Goal: Information Seeking & Learning: Find specific fact

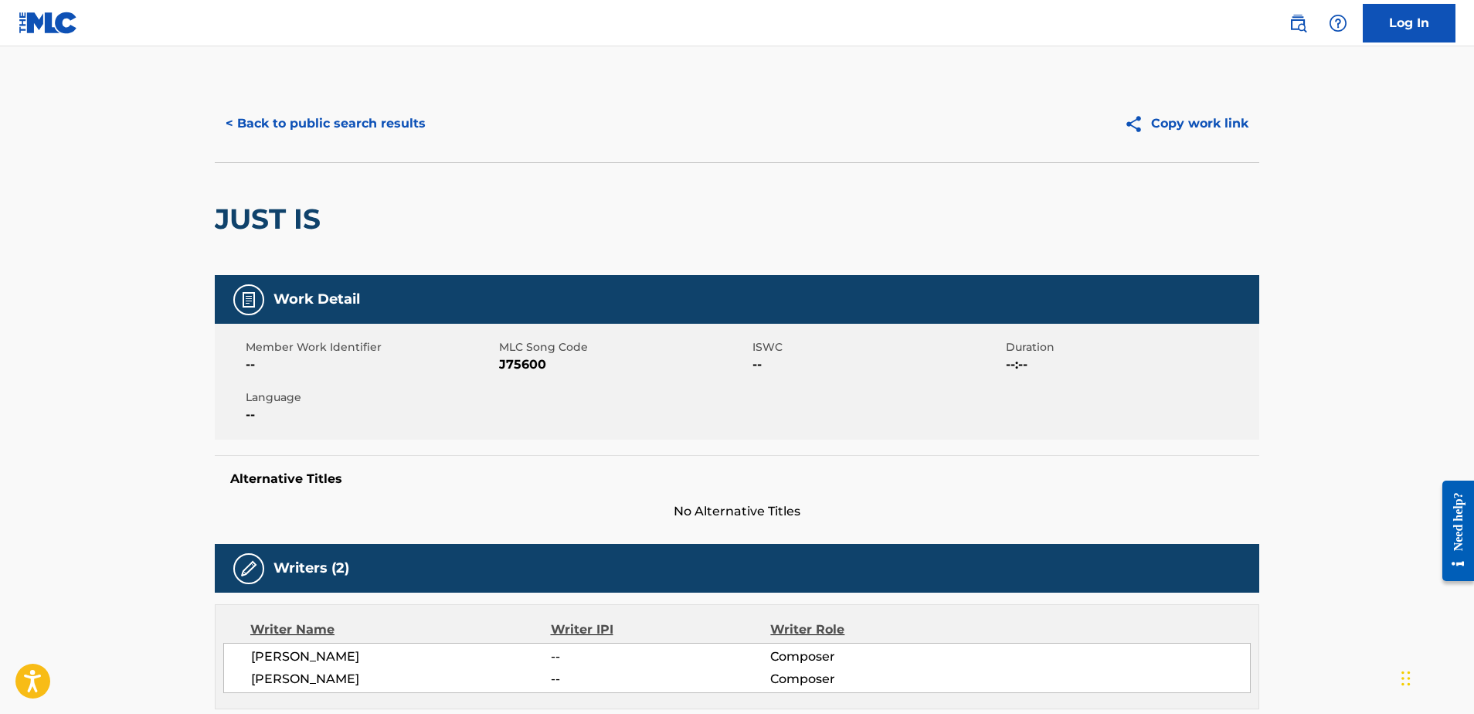
click at [368, 127] on button "< Back to public search results" at bounding box center [326, 123] width 222 height 39
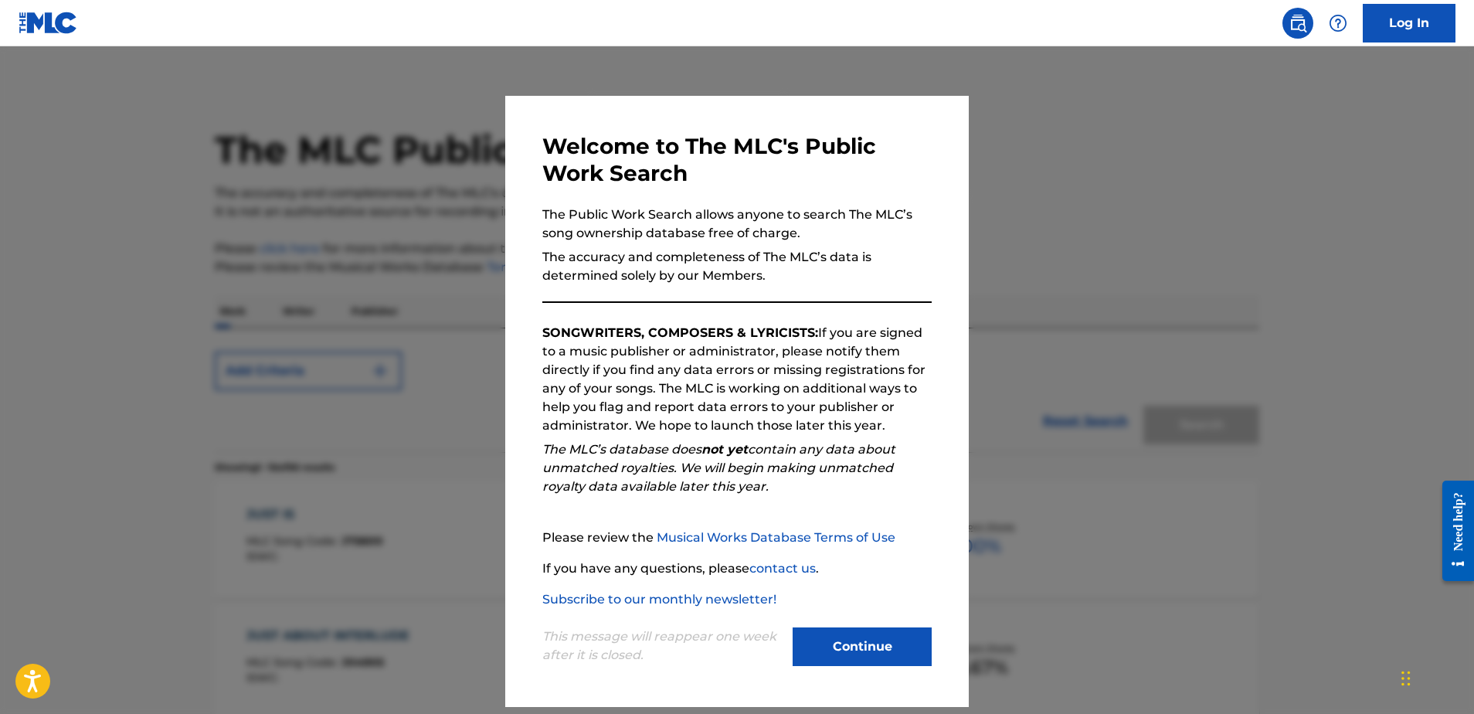
scroll to position [95, 0]
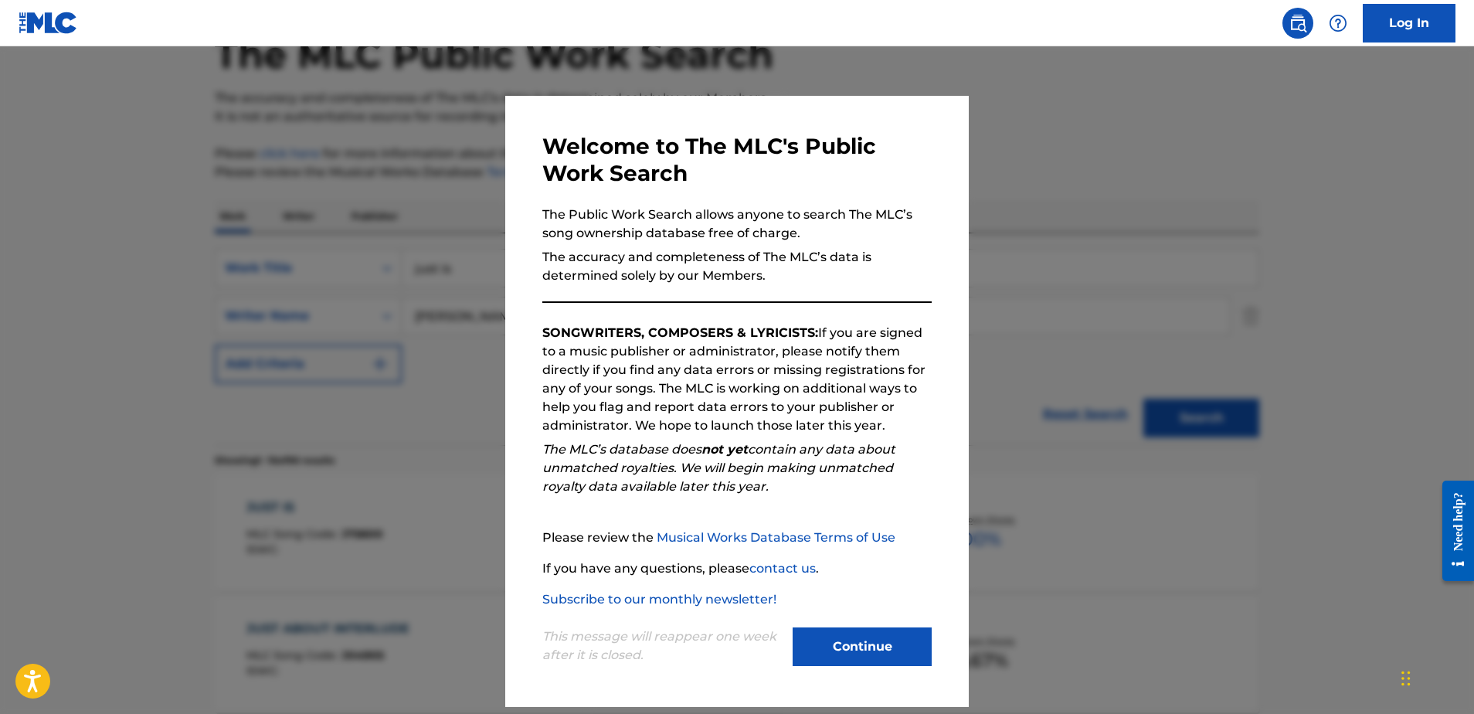
click at [921, 336] on p "SONGWRITERS, COMPOSERS & LYRICISTS: If you are signed to a music publisher or a…" at bounding box center [736, 379] width 389 height 111
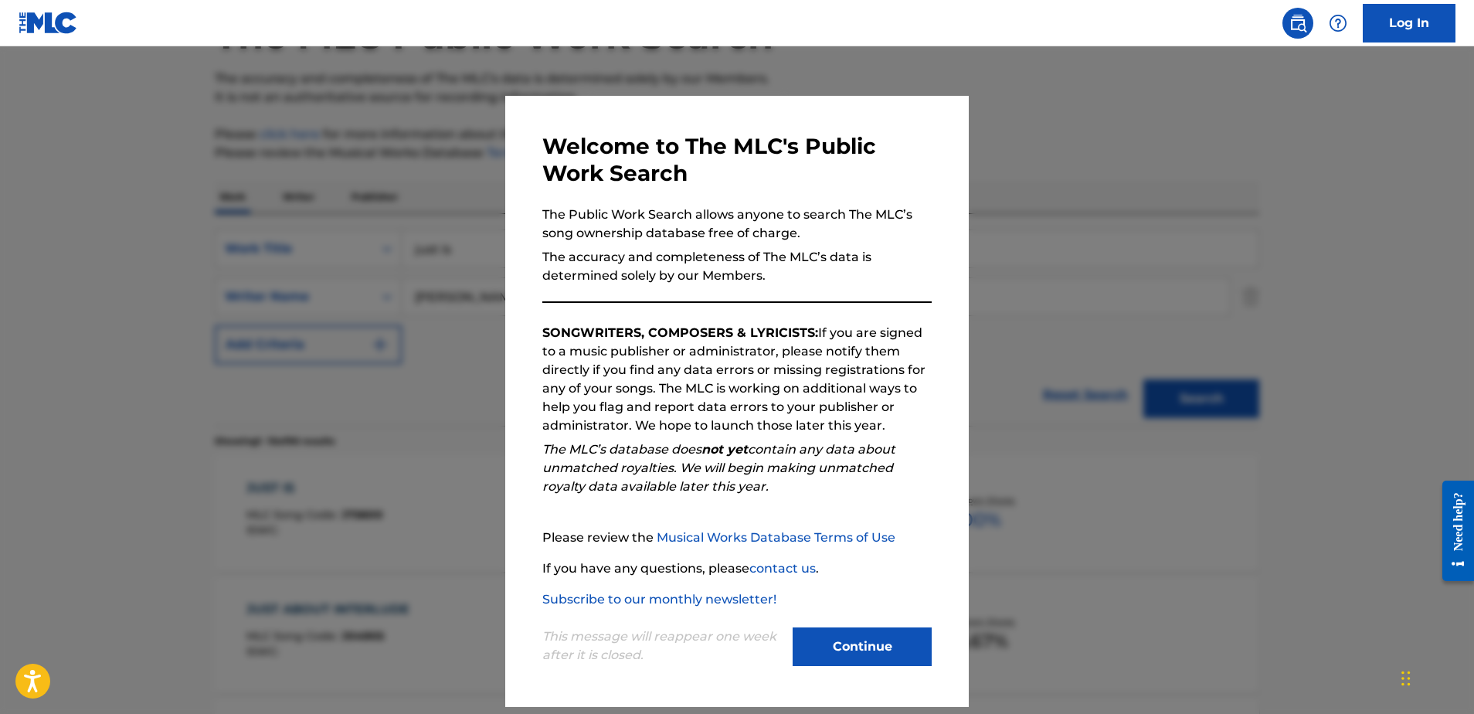
scroll to position [113, 0]
click at [894, 633] on button "Continue" at bounding box center [861, 646] width 139 height 39
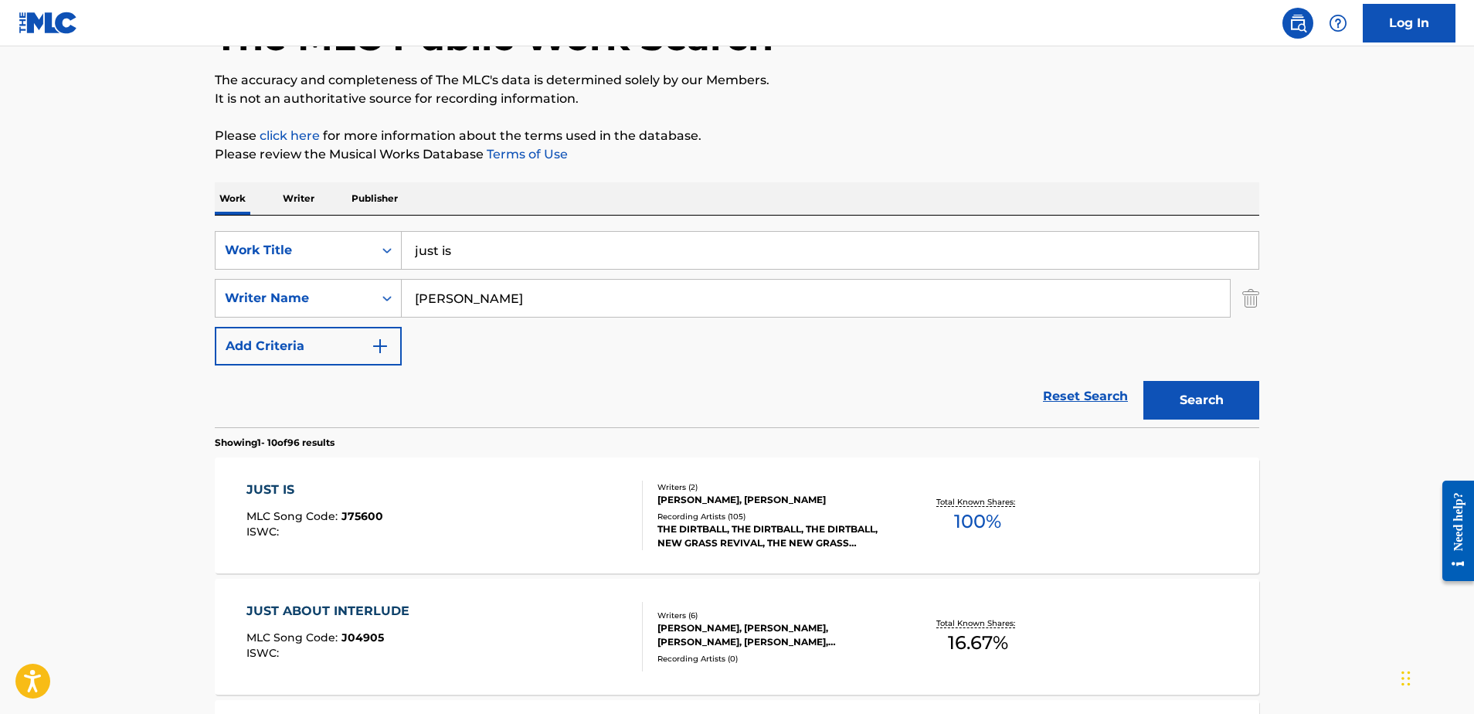
click at [488, 245] on input "just is" at bounding box center [830, 250] width 856 height 37
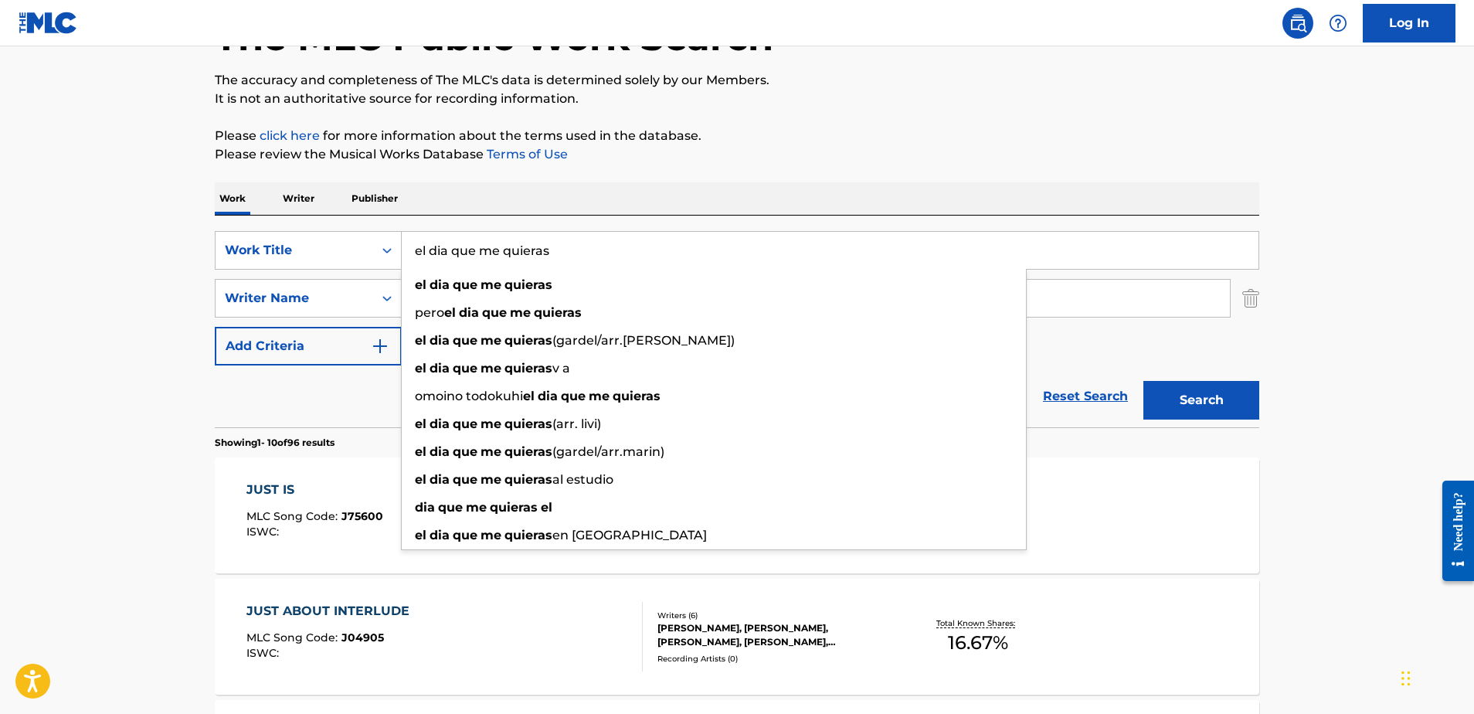
type input "el dia que me quieras"
drag, startPoint x: 121, startPoint y: 283, endPoint x: 232, endPoint y: 283, distance: 111.2
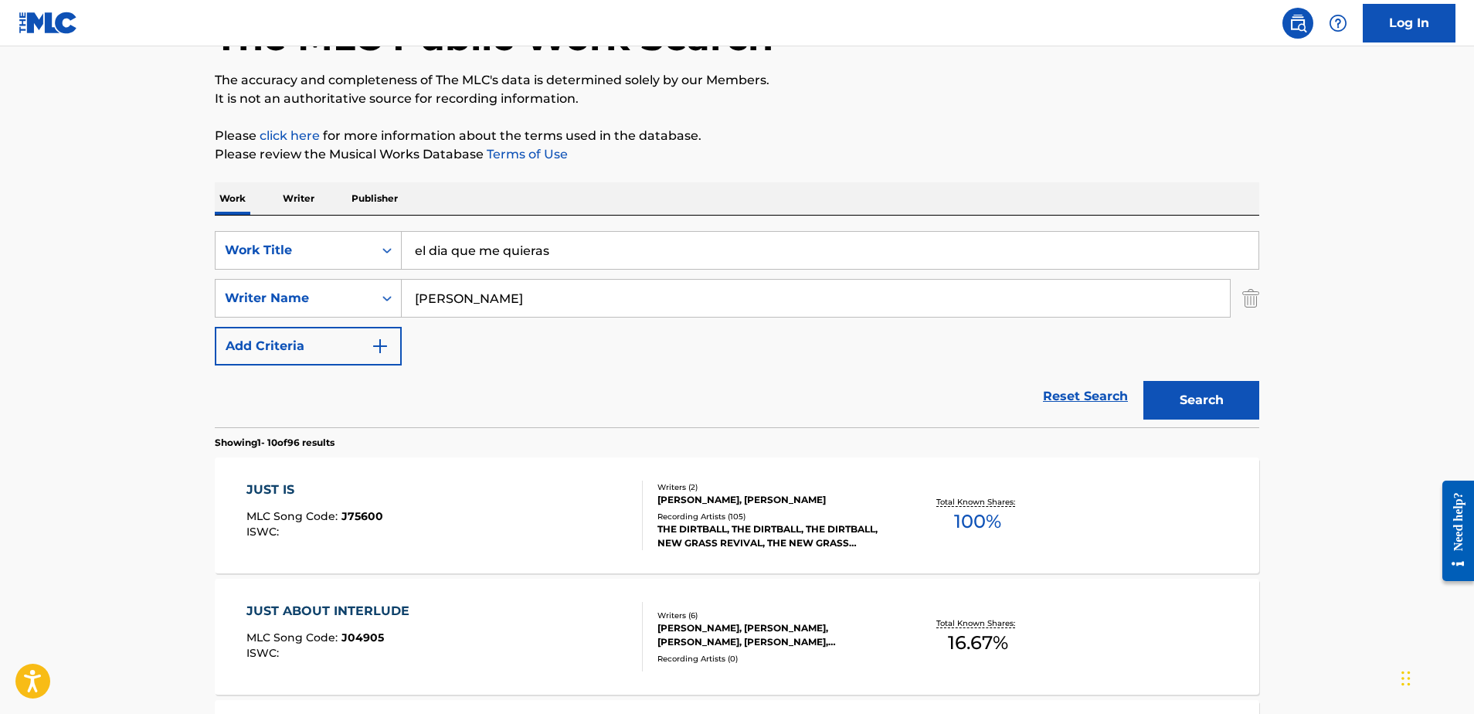
click at [472, 300] on input "[PERSON_NAME]" at bounding box center [816, 298] width 828 height 37
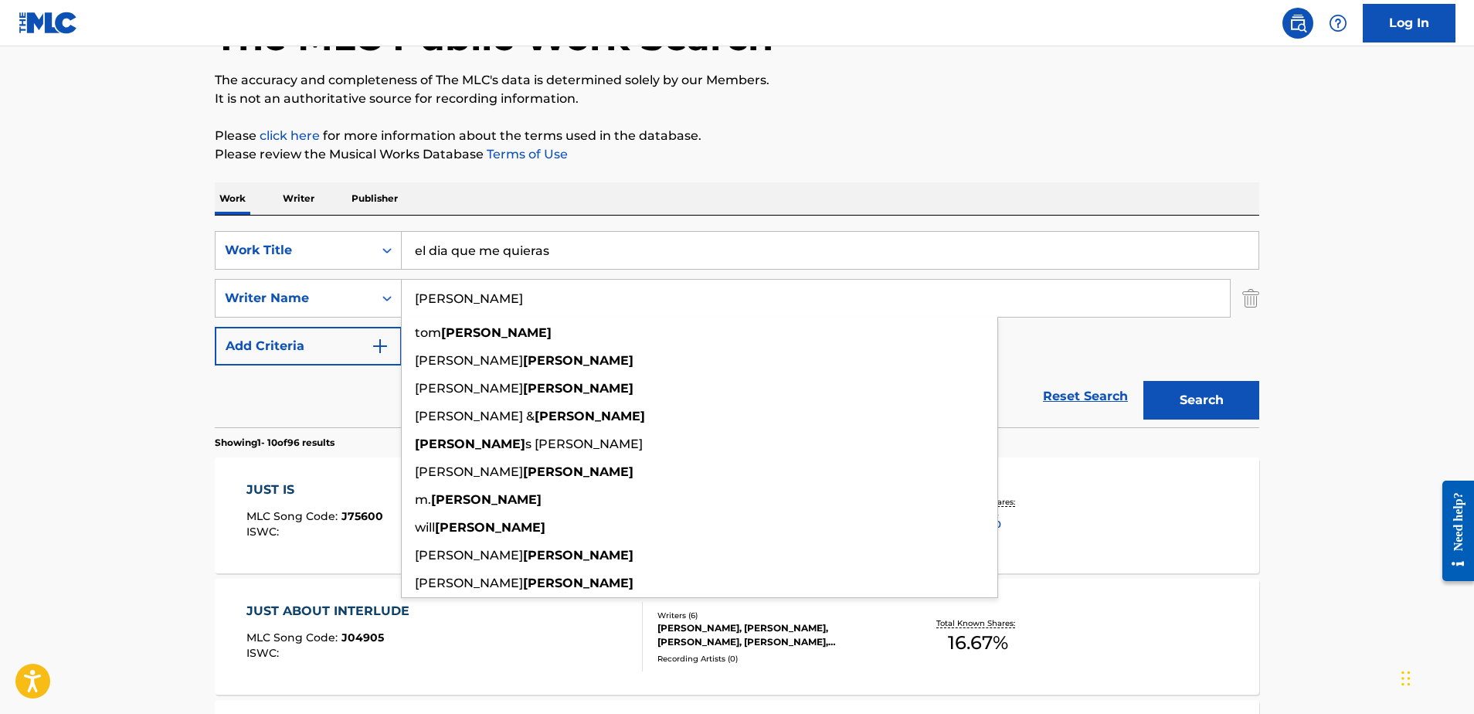
click at [472, 300] on input "[PERSON_NAME]" at bounding box center [816, 298] width 828 height 37
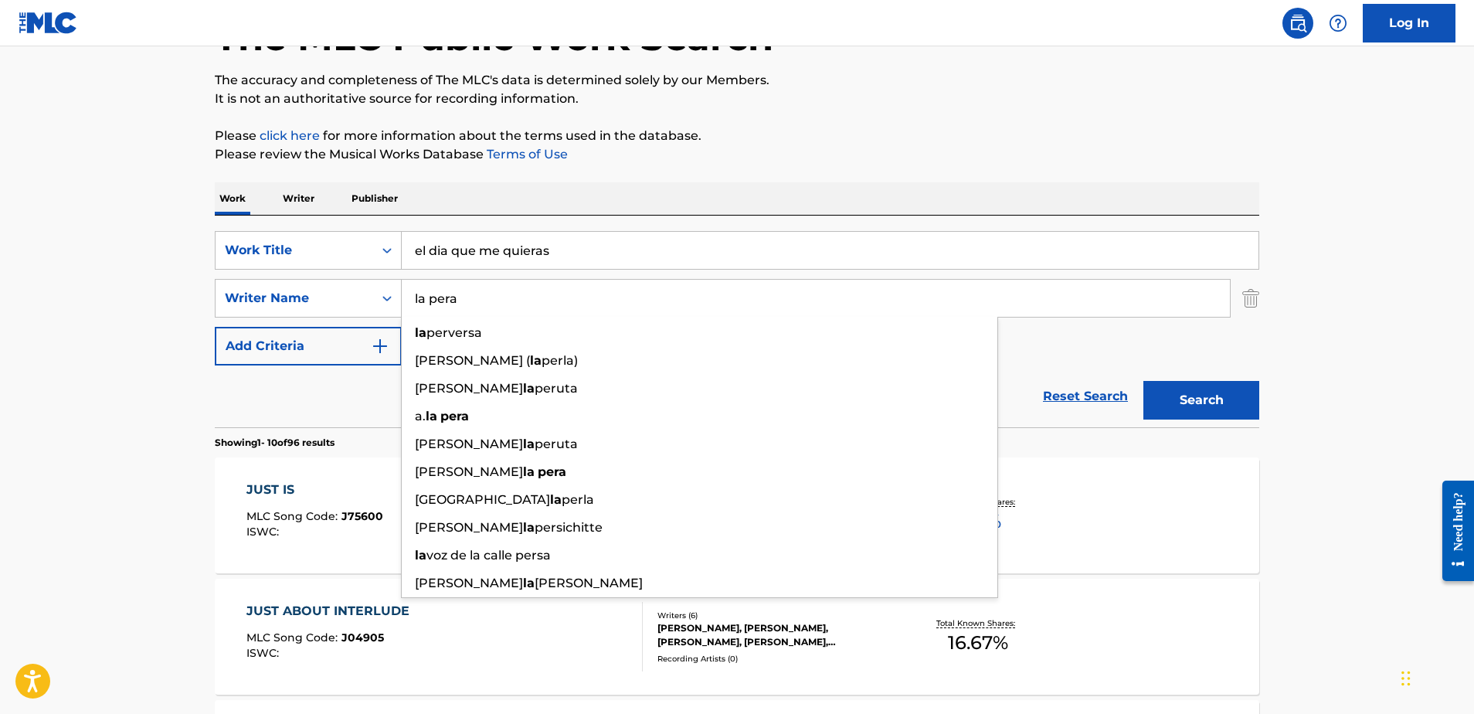
click at [1201, 400] on button "Search" at bounding box center [1201, 400] width 116 height 39
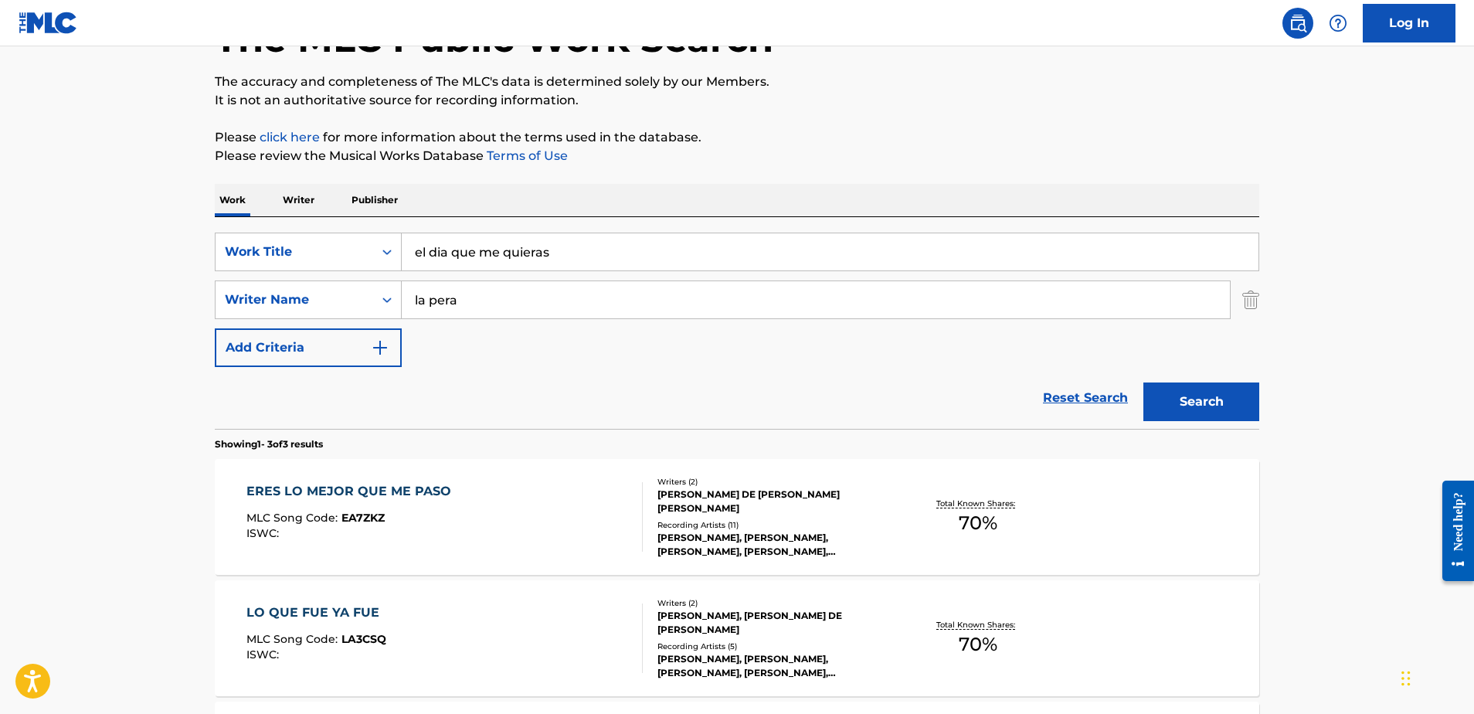
scroll to position [109, 0]
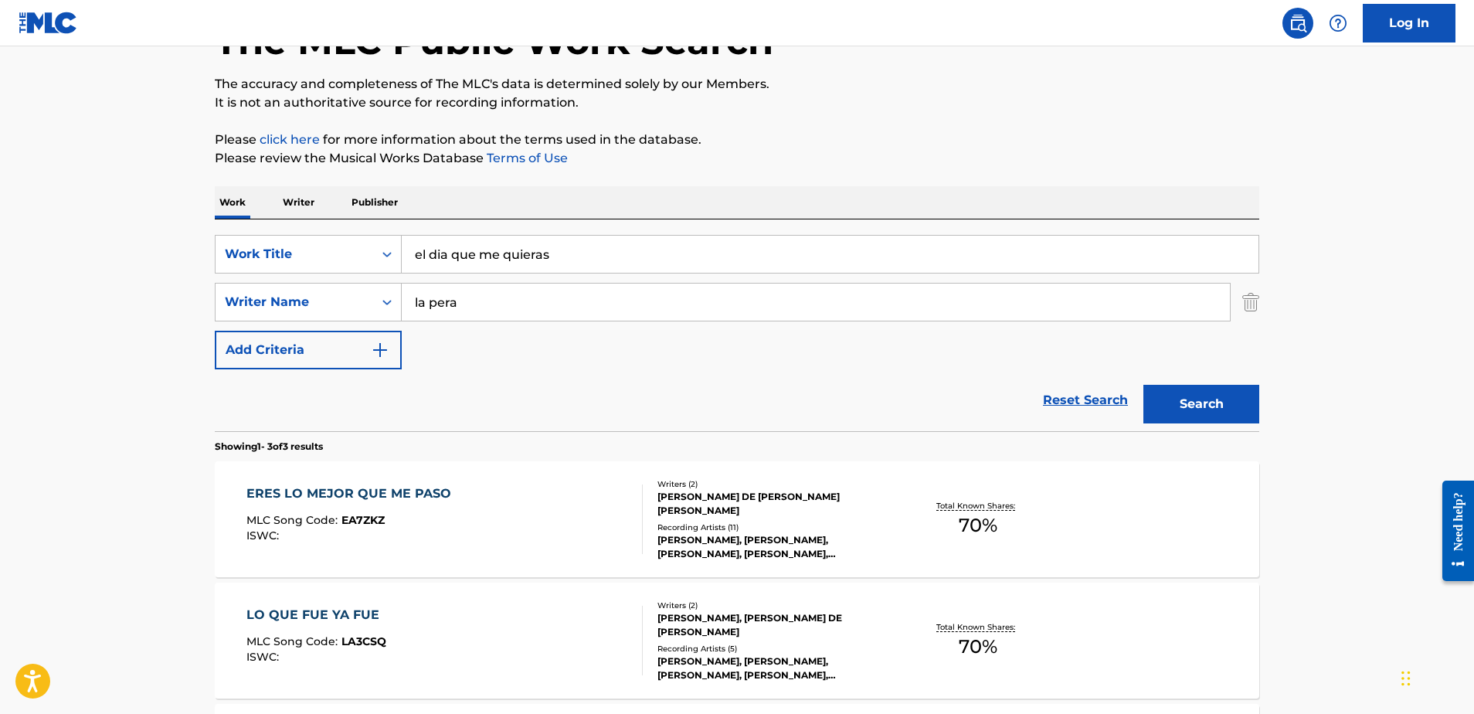
click at [463, 300] on input "la pera" at bounding box center [816, 301] width 828 height 37
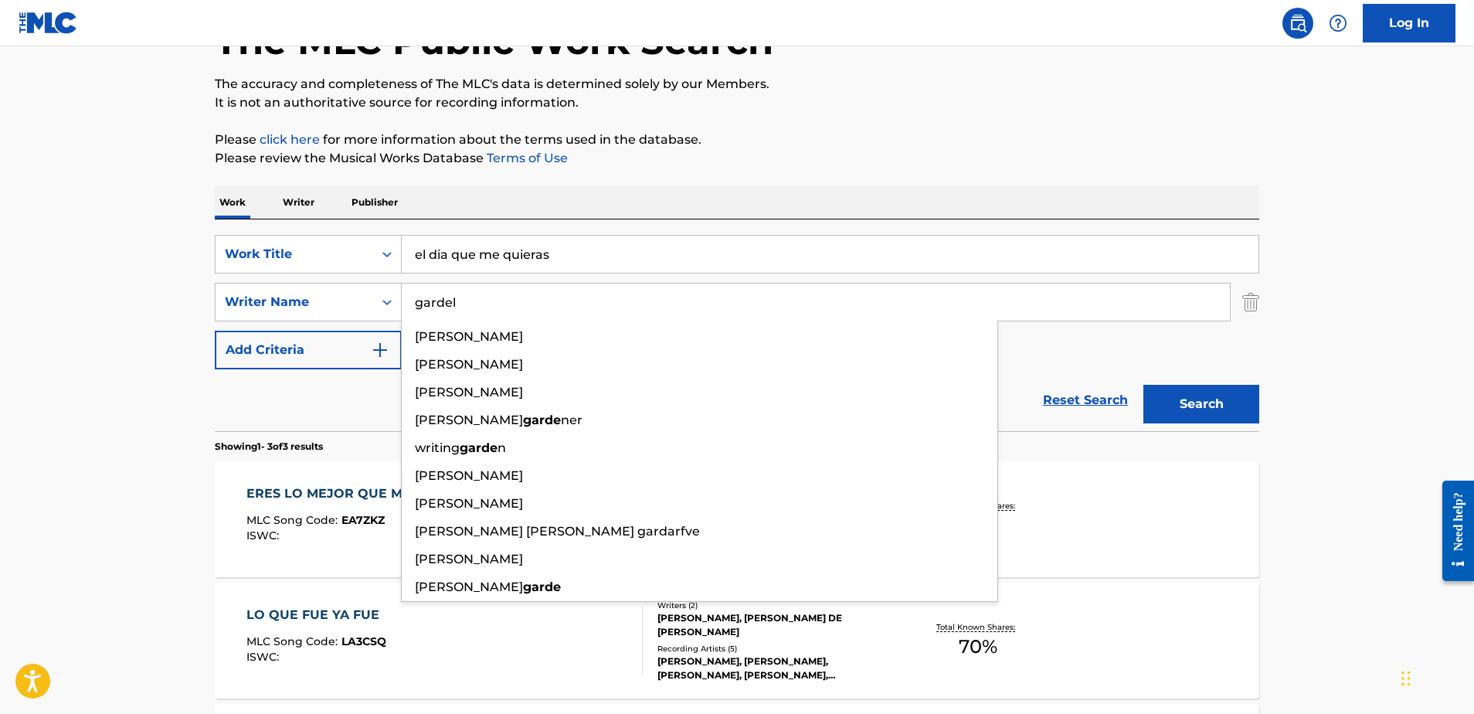
type input "gardel"
click at [1201, 404] on button "Search" at bounding box center [1201, 404] width 116 height 39
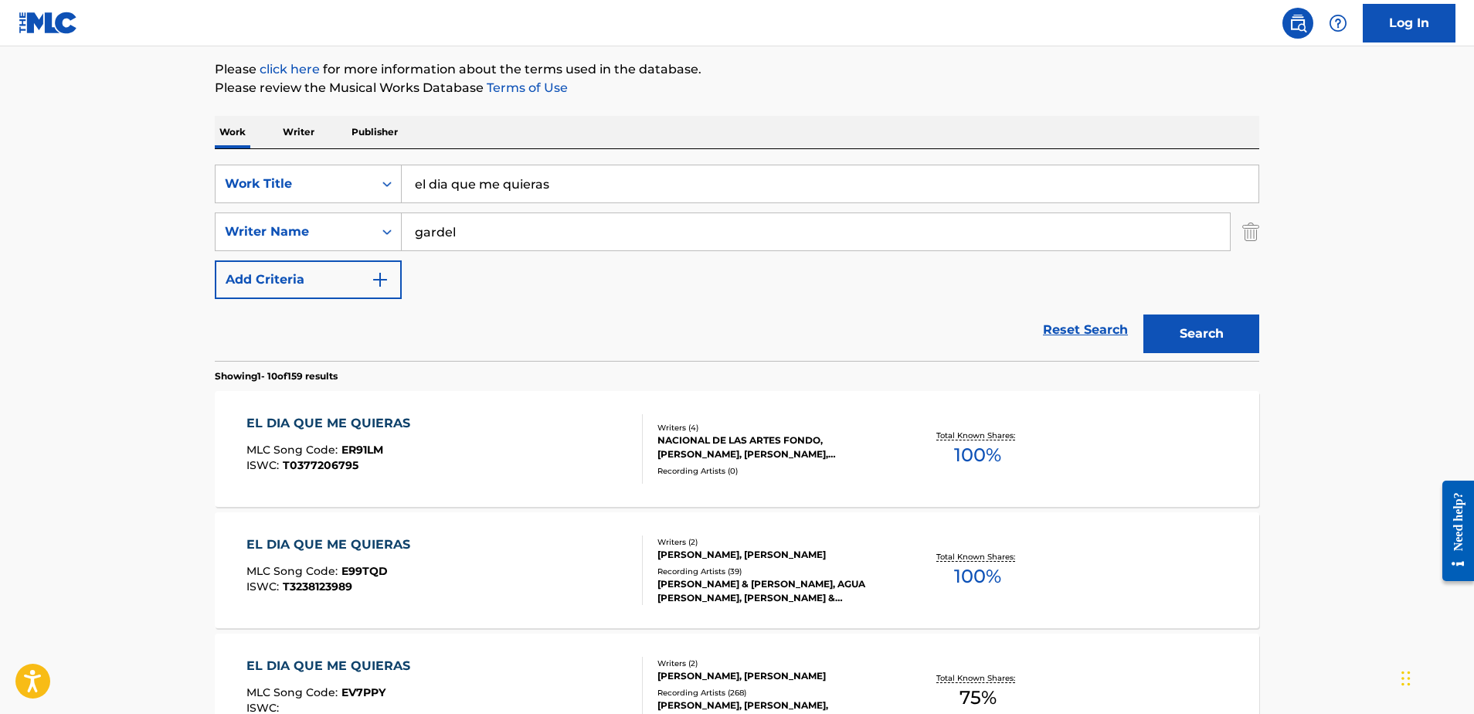
scroll to position [180, 0]
click at [722, 572] on div "Recording Artists ( 39 )" at bounding box center [773, 571] width 233 height 12
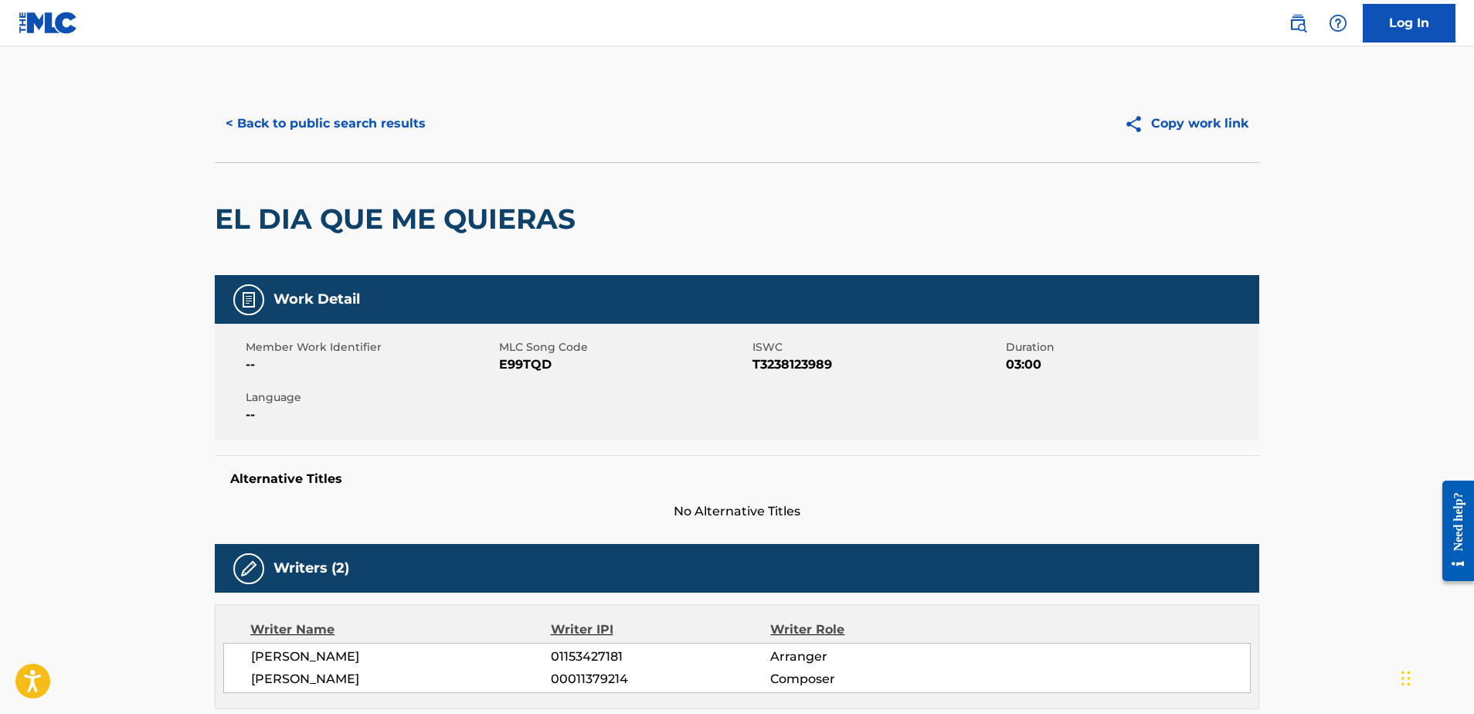
scroll to position [180, 0]
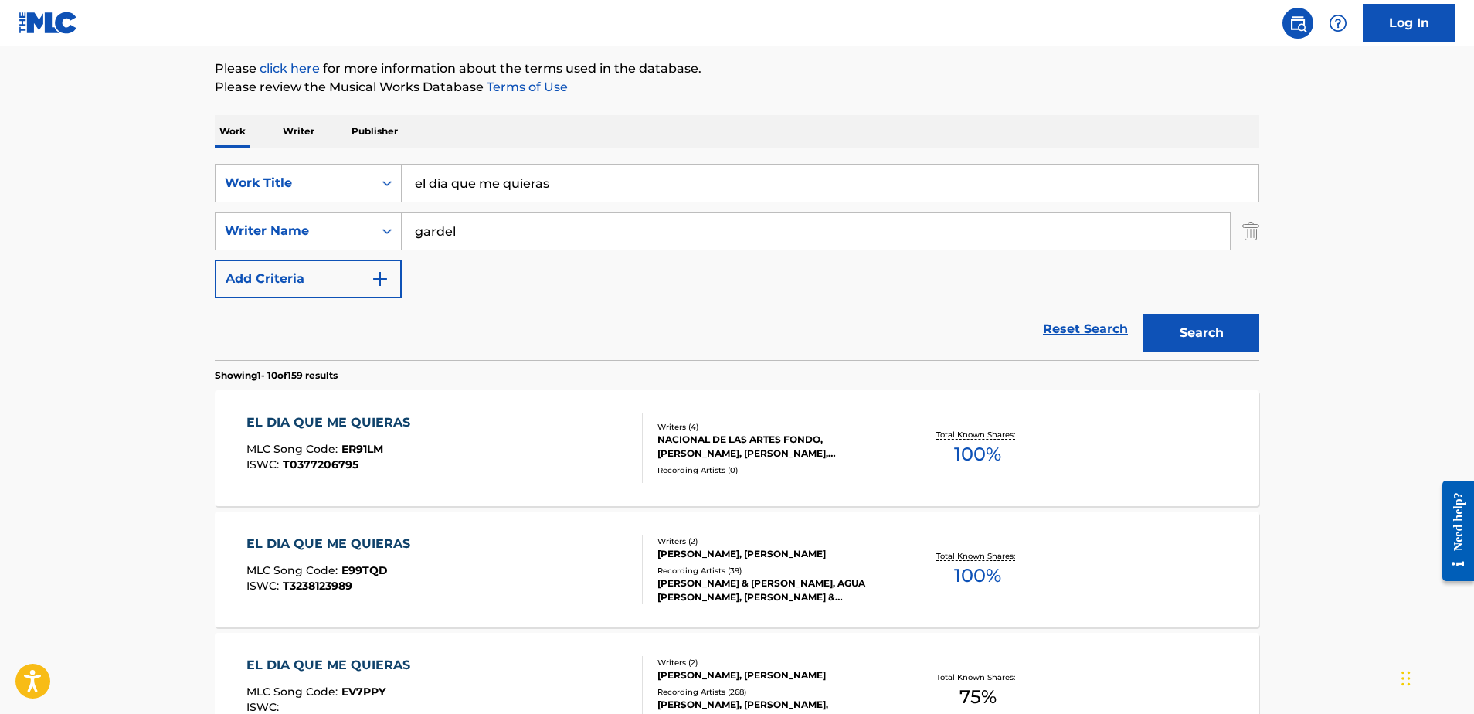
click at [716, 443] on div "NACIONAL DE LAS ARTES FONDO, [PERSON_NAME], [PERSON_NAME], [PERSON_NAME]" at bounding box center [773, 446] width 233 height 28
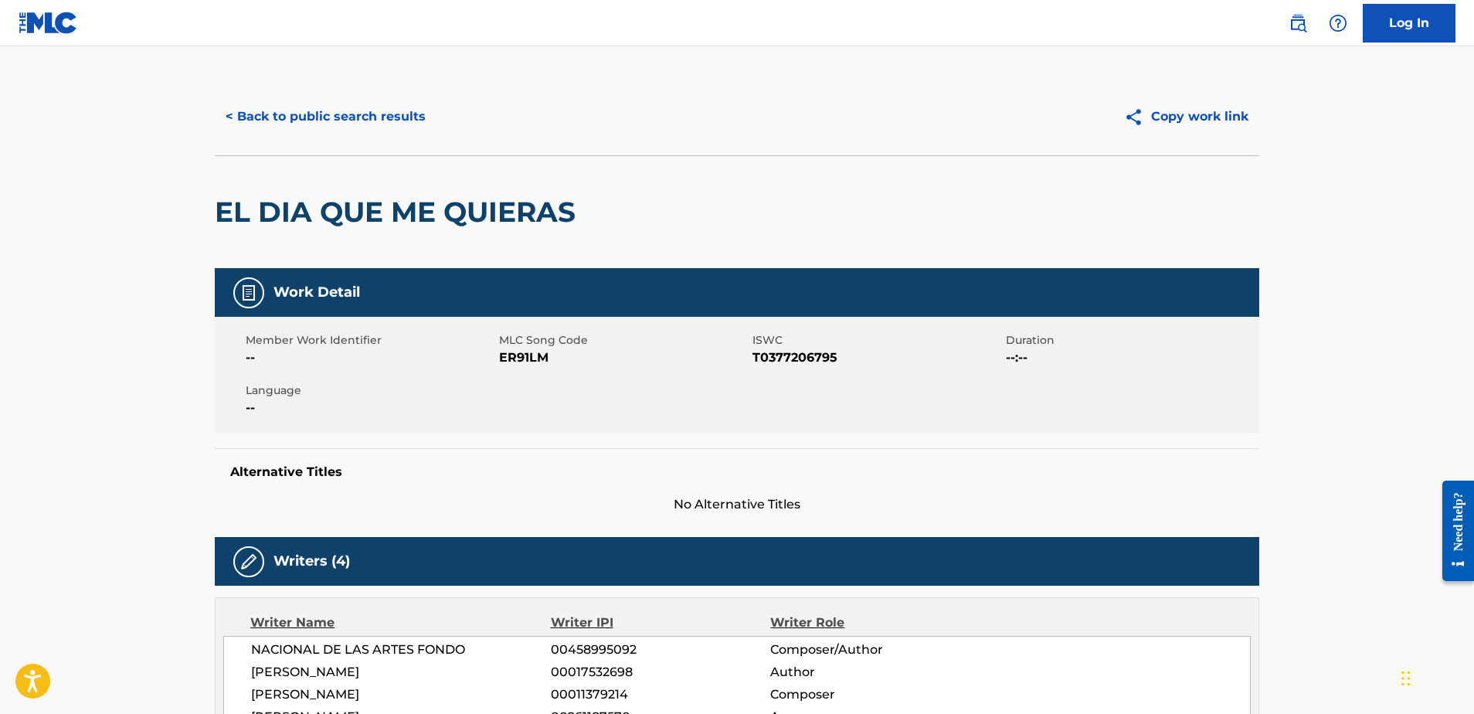
click at [348, 122] on button "< Back to public search results" at bounding box center [326, 116] width 222 height 39
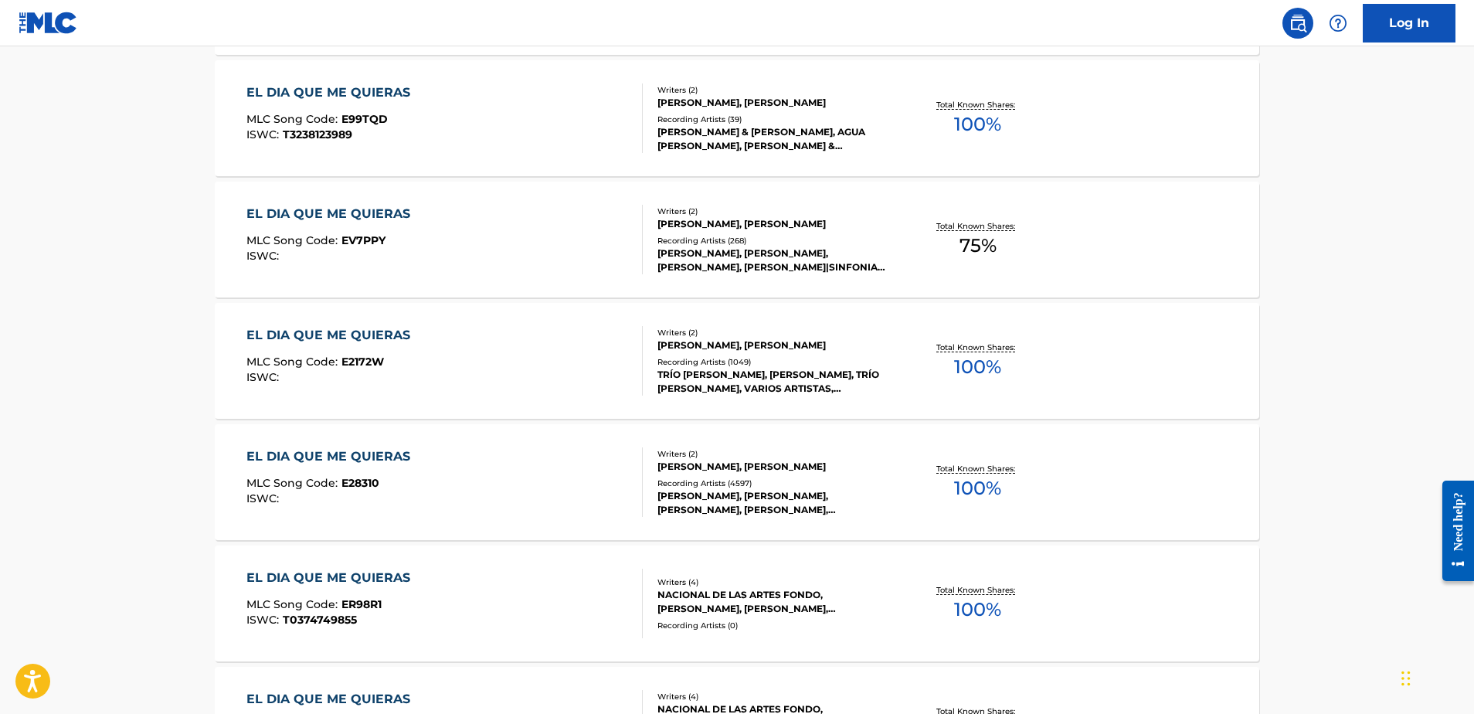
scroll to position [637, 0]
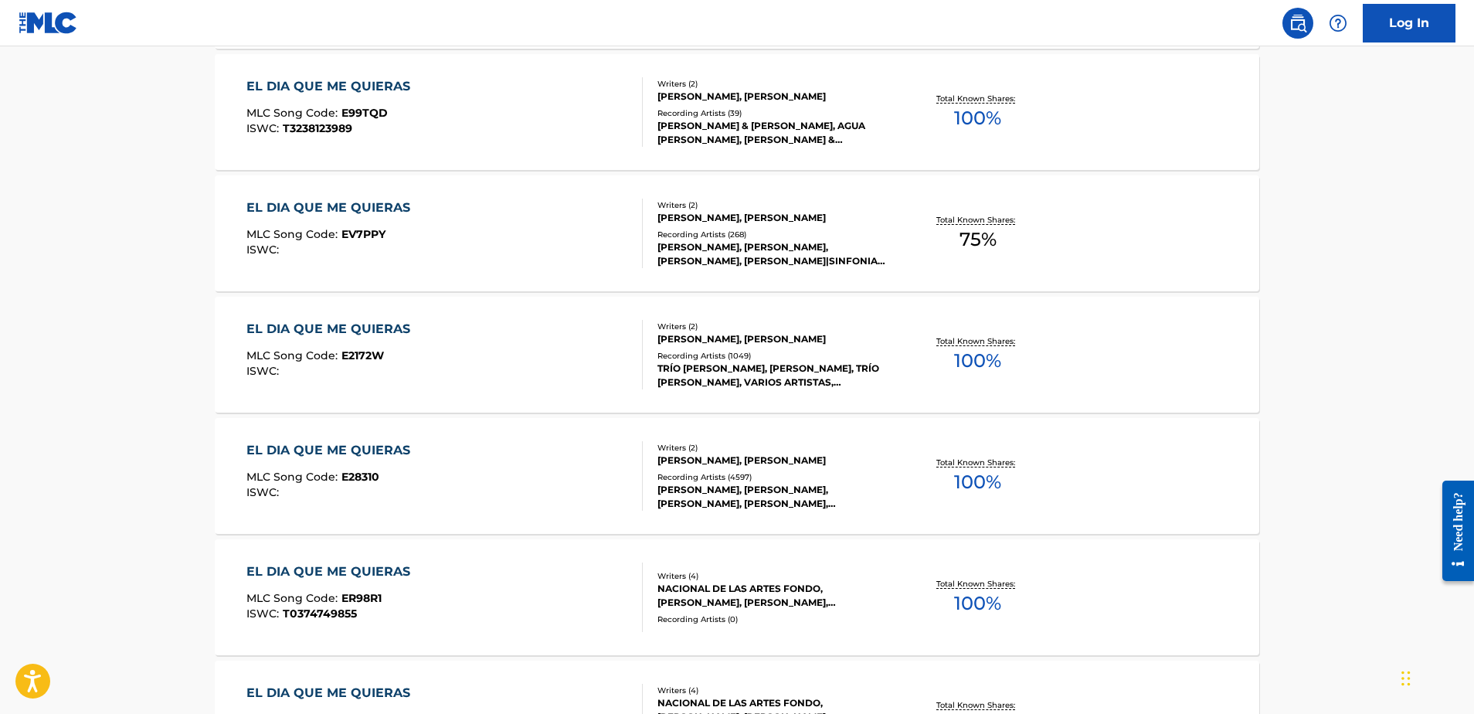
click at [776, 489] on div "[PERSON_NAME], [PERSON_NAME], [PERSON_NAME], [PERSON_NAME], [PERSON_NAME]" at bounding box center [773, 497] width 233 height 28
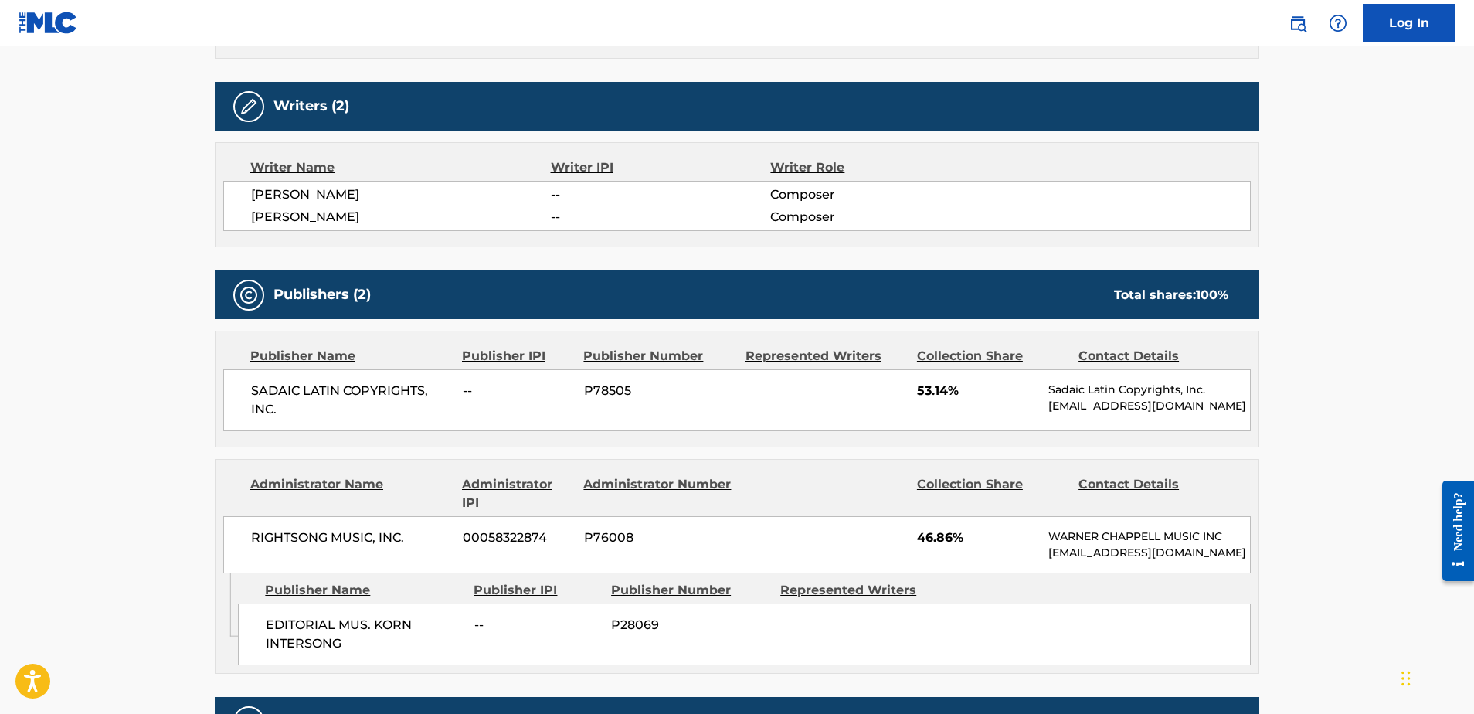
scroll to position [584, 0]
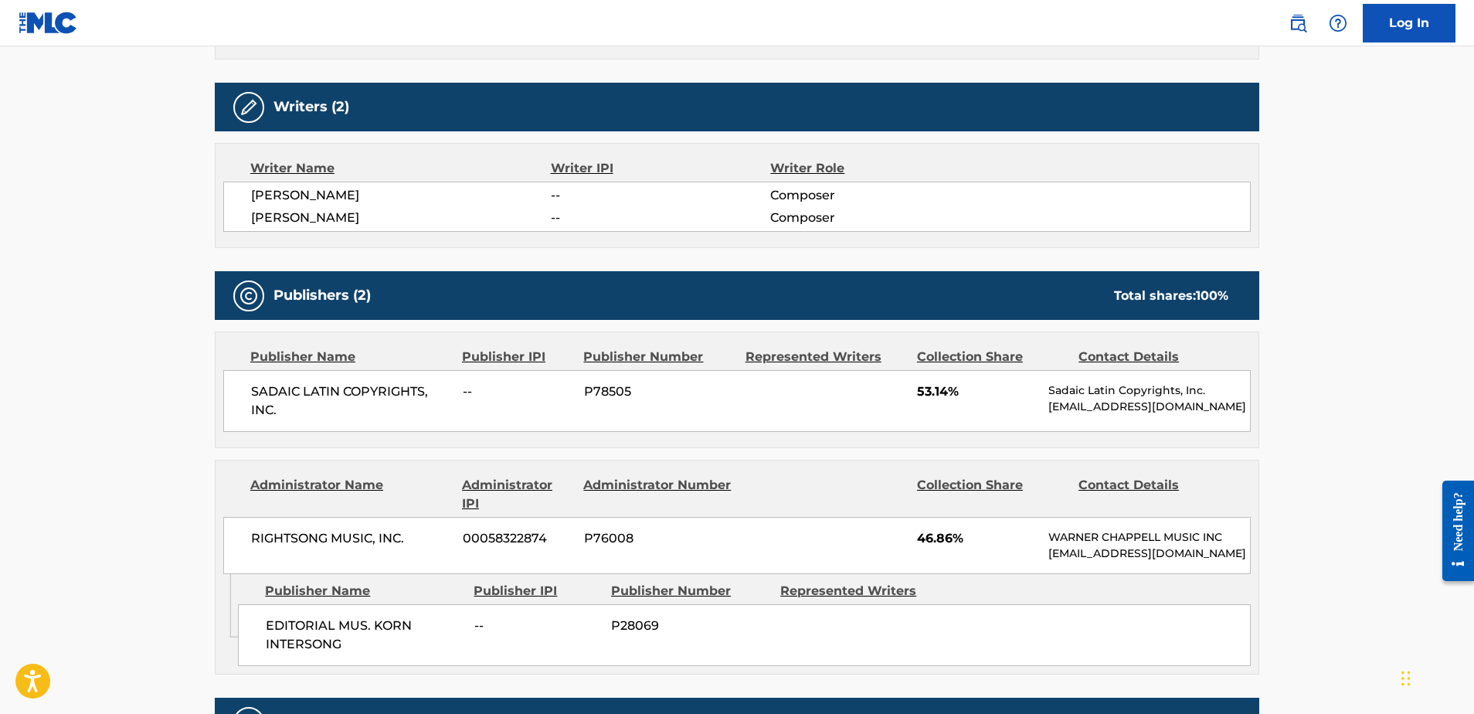
click at [1080, 35] on nav "Log In" at bounding box center [737, 23] width 1474 height 46
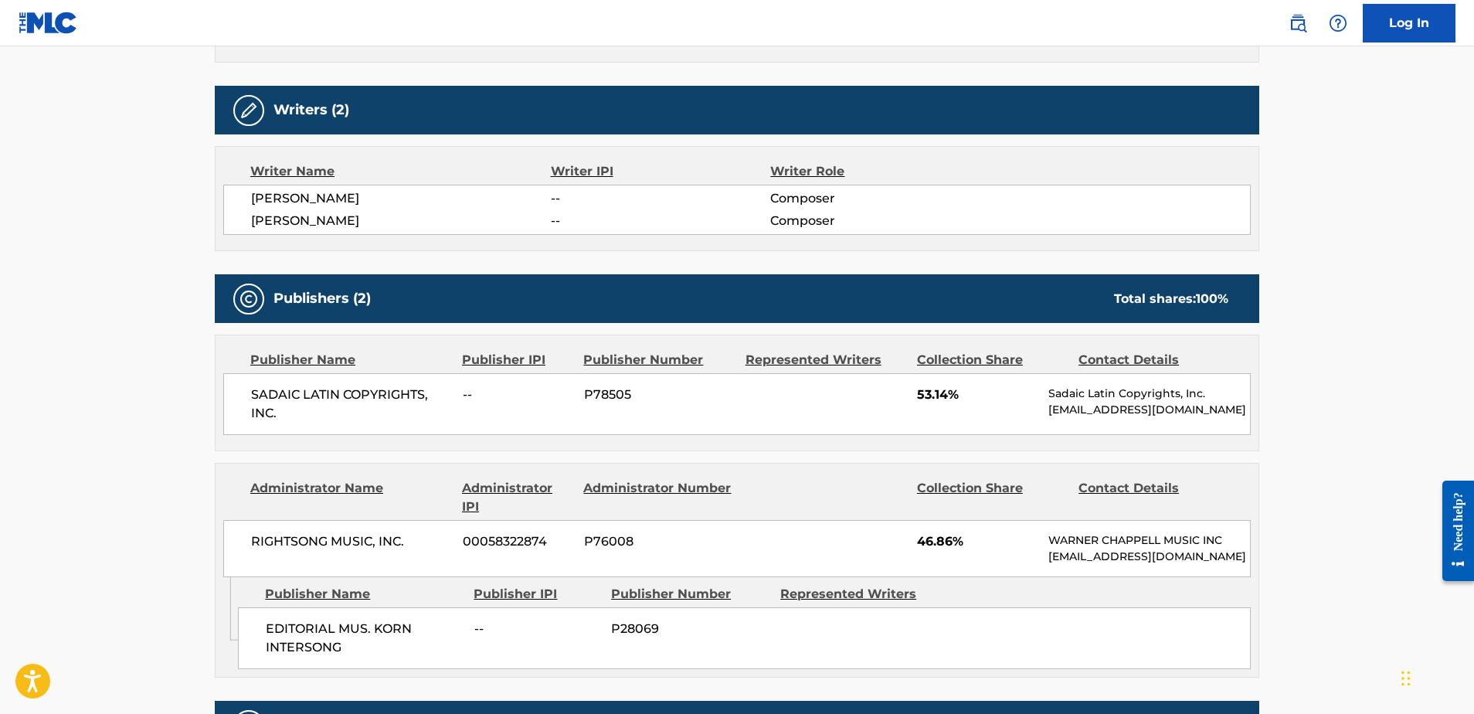
scroll to position [582, 0]
